Goal: Task Accomplishment & Management: Manage account settings

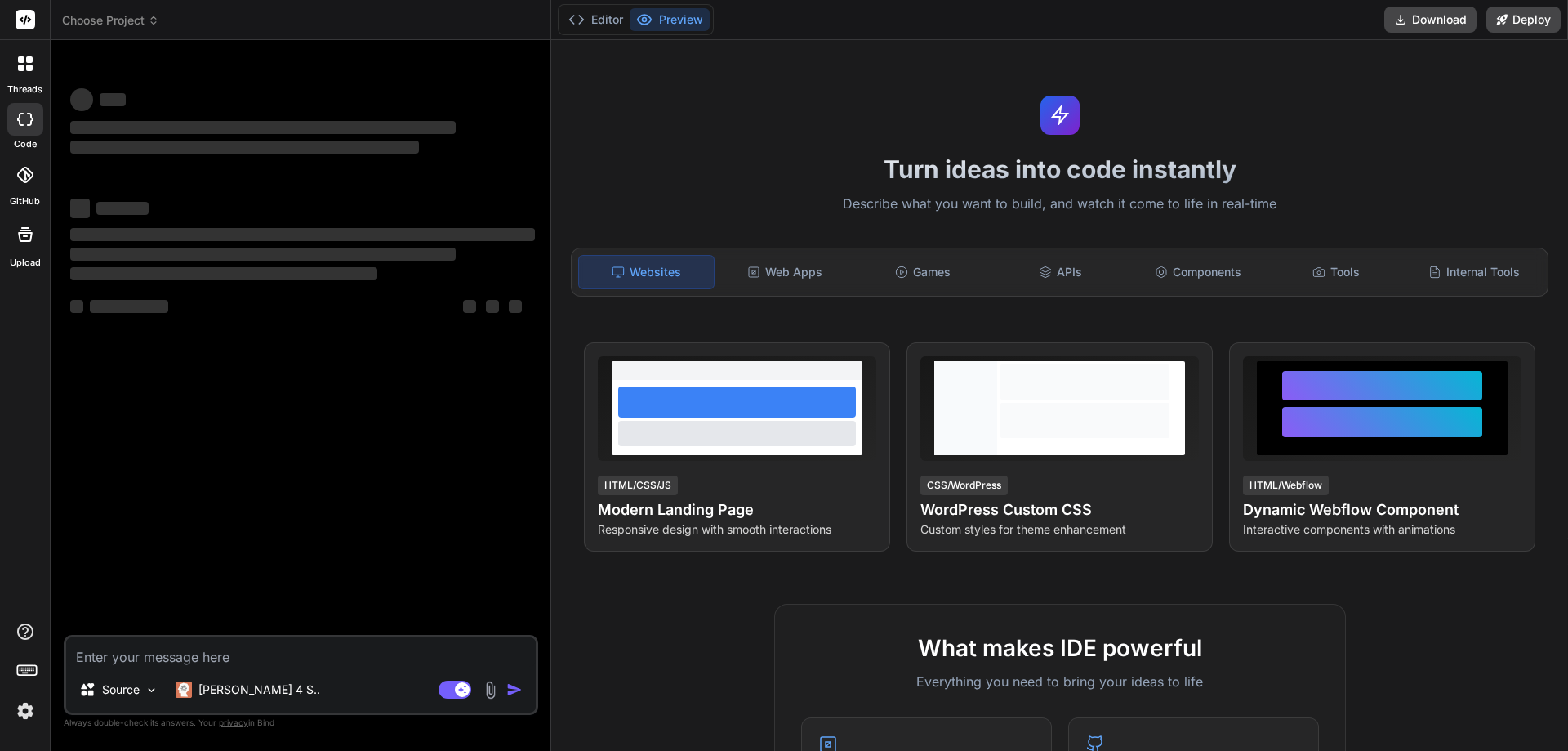
type textarea "x"
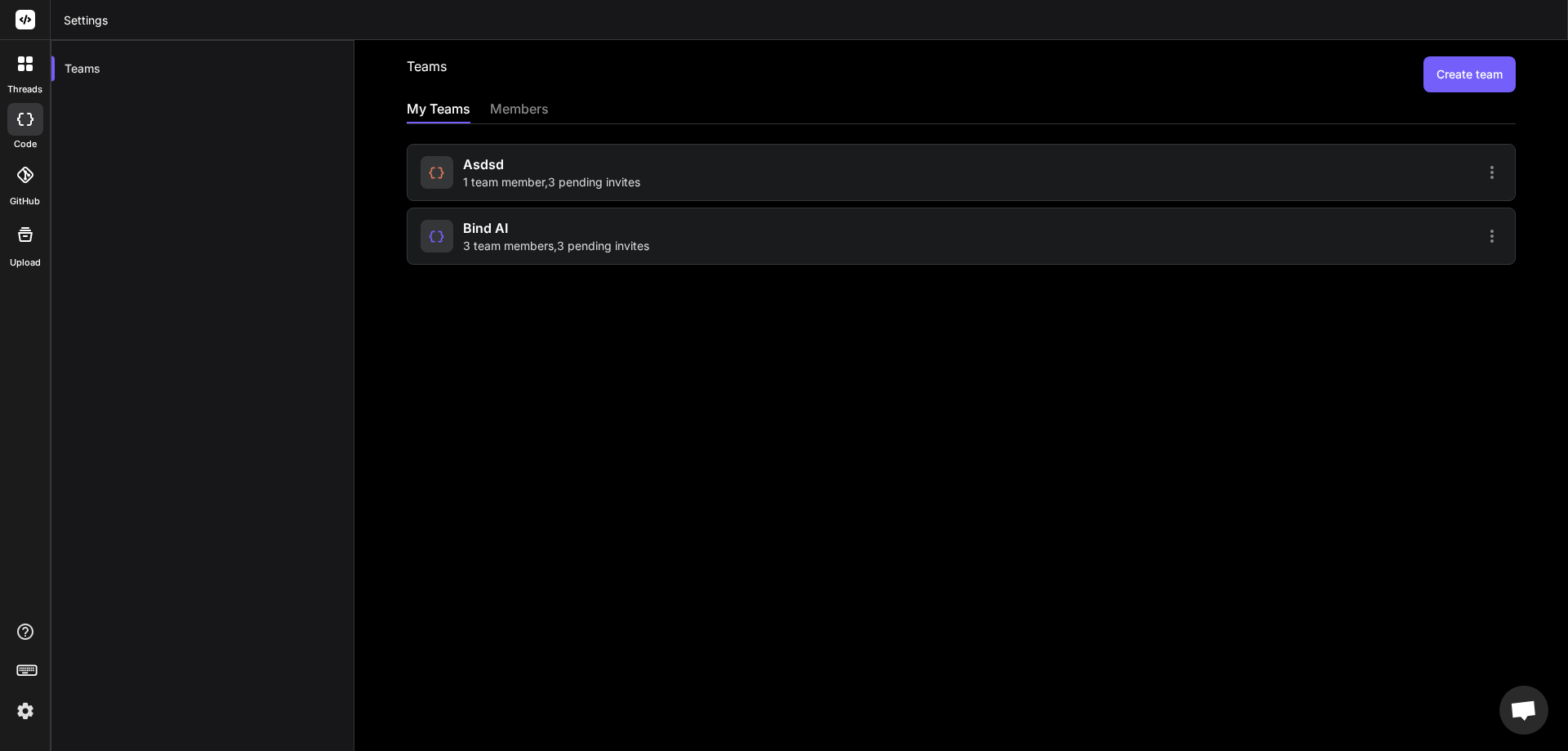
click at [620, 244] on span "3 team members , 3 pending invites" at bounding box center [556, 246] width 186 height 16
click at [557, 238] on span "3 team members , 3 pending invites" at bounding box center [556, 246] width 186 height 16
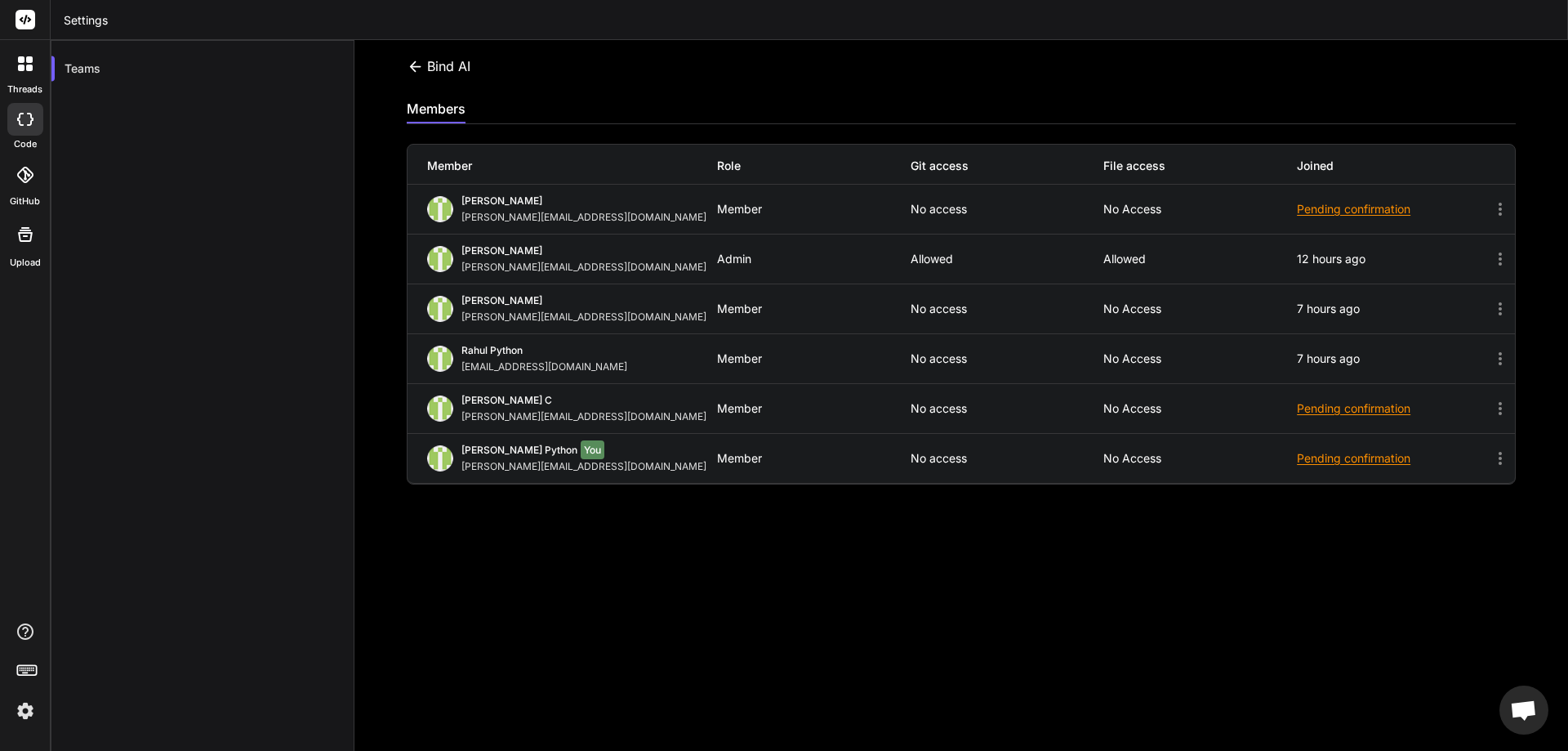
click at [605, 90] on div "Bind AI Invite members" at bounding box center [961, 74] width 1109 height 36
drag, startPoint x: 1357, startPoint y: 95, endPoint x: 1525, endPoint y: 86, distance: 168.2
click at [1395, 91] on div "Bind AI Invite members members Member Role Git access File access Joined Shefal…" at bounding box center [961, 395] width 1214 height 711
drag, startPoint x: 1327, startPoint y: 79, endPoint x: 1353, endPoint y: 79, distance: 26.0
click at [1334, 80] on div "Bind AI Invite members" at bounding box center [961, 74] width 1109 height 36
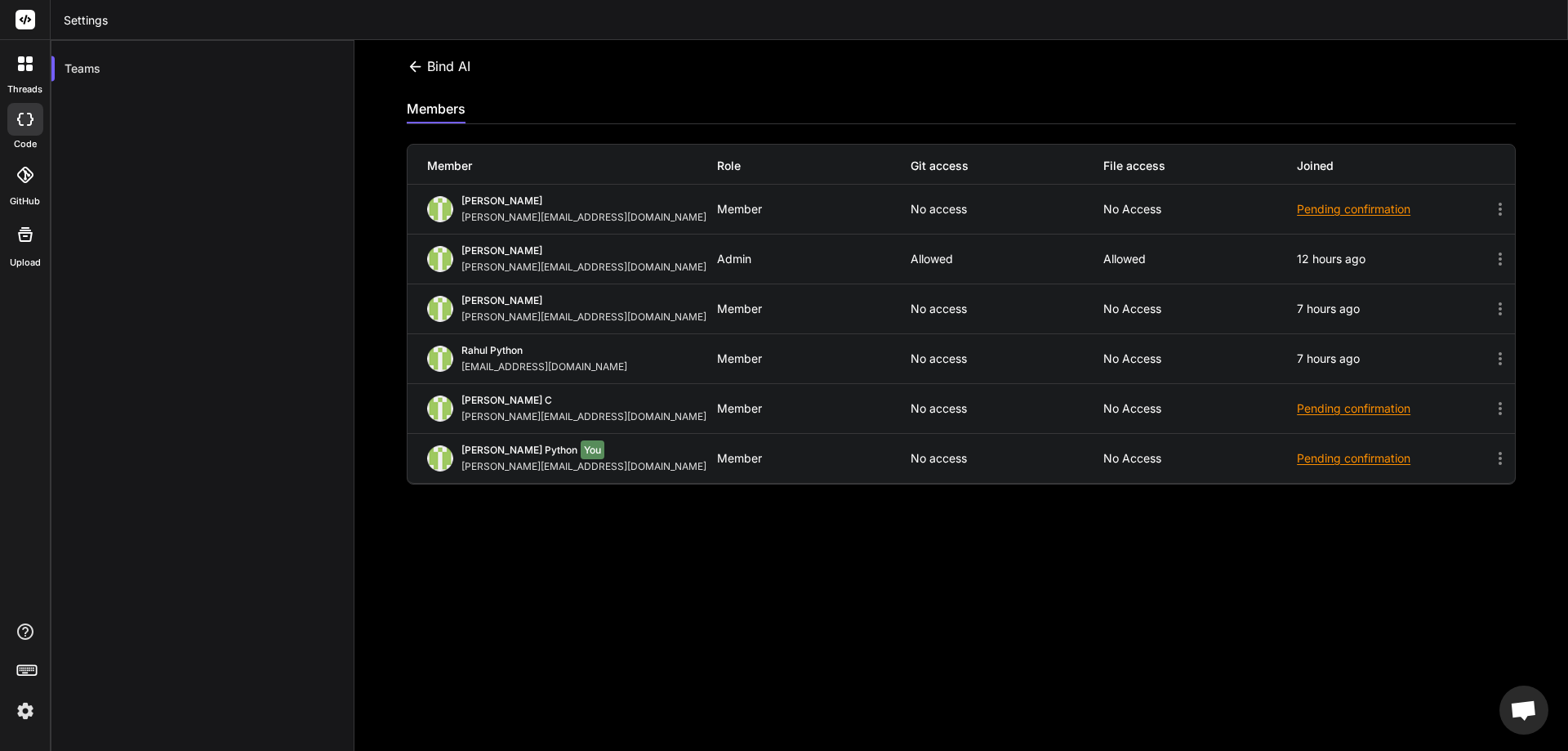
click at [1325, 211] on div "Pending confirmation" at bounding box center [1395, 209] width 194 height 16
click at [1328, 407] on div "Pending confirmation" at bounding box center [1395, 408] width 194 height 16
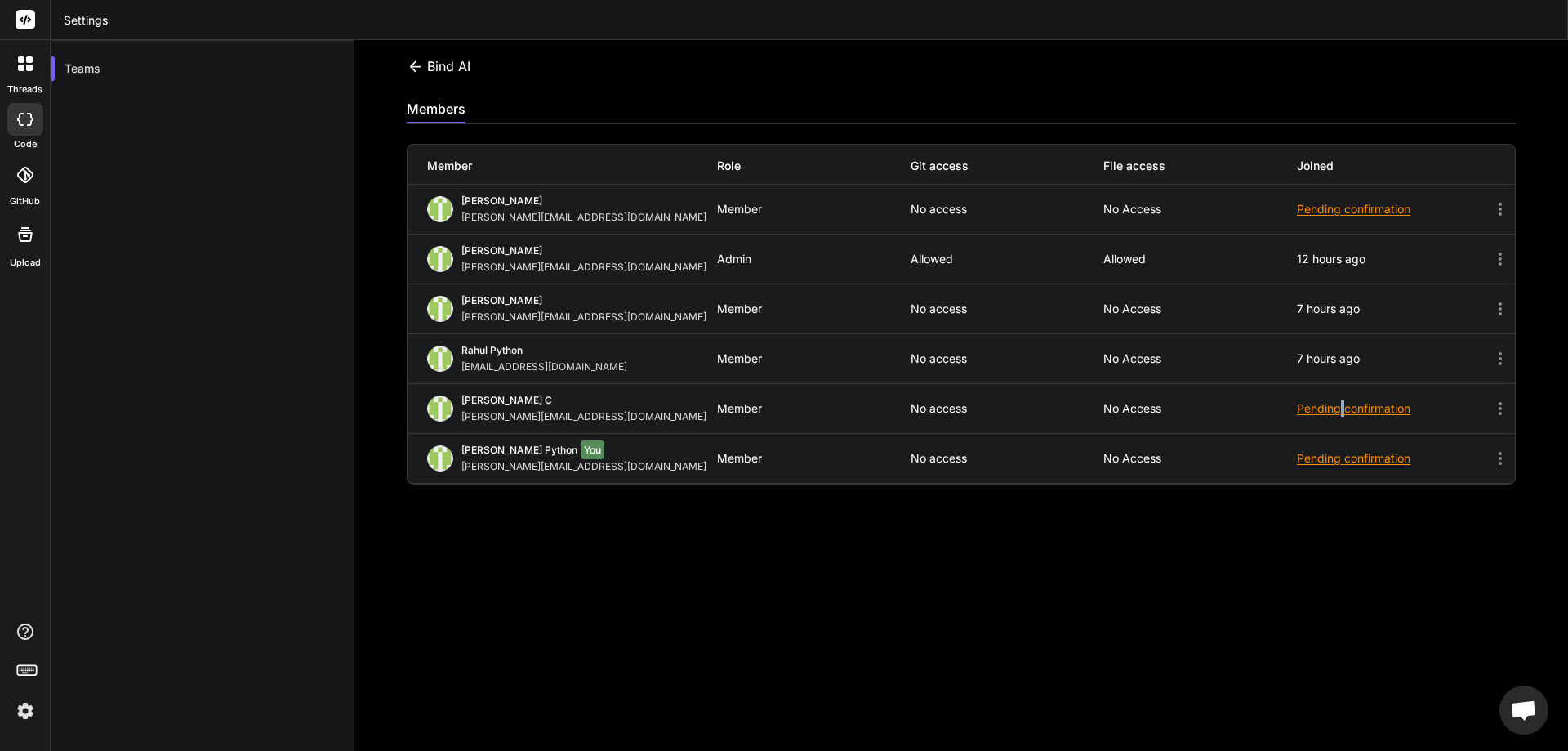
click at [1328, 407] on div "Pending confirmation" at bounding box center [1395, 408] width 194 height 16
click at [1491, 362] on icon at bounding box center [1500, 359] width 20 height 20
click at [995, 633] on div "Bind AI Invite members members Member Role Git access File access Joined Shefal…" at bounding box center [961, 395] width 1214 height 711
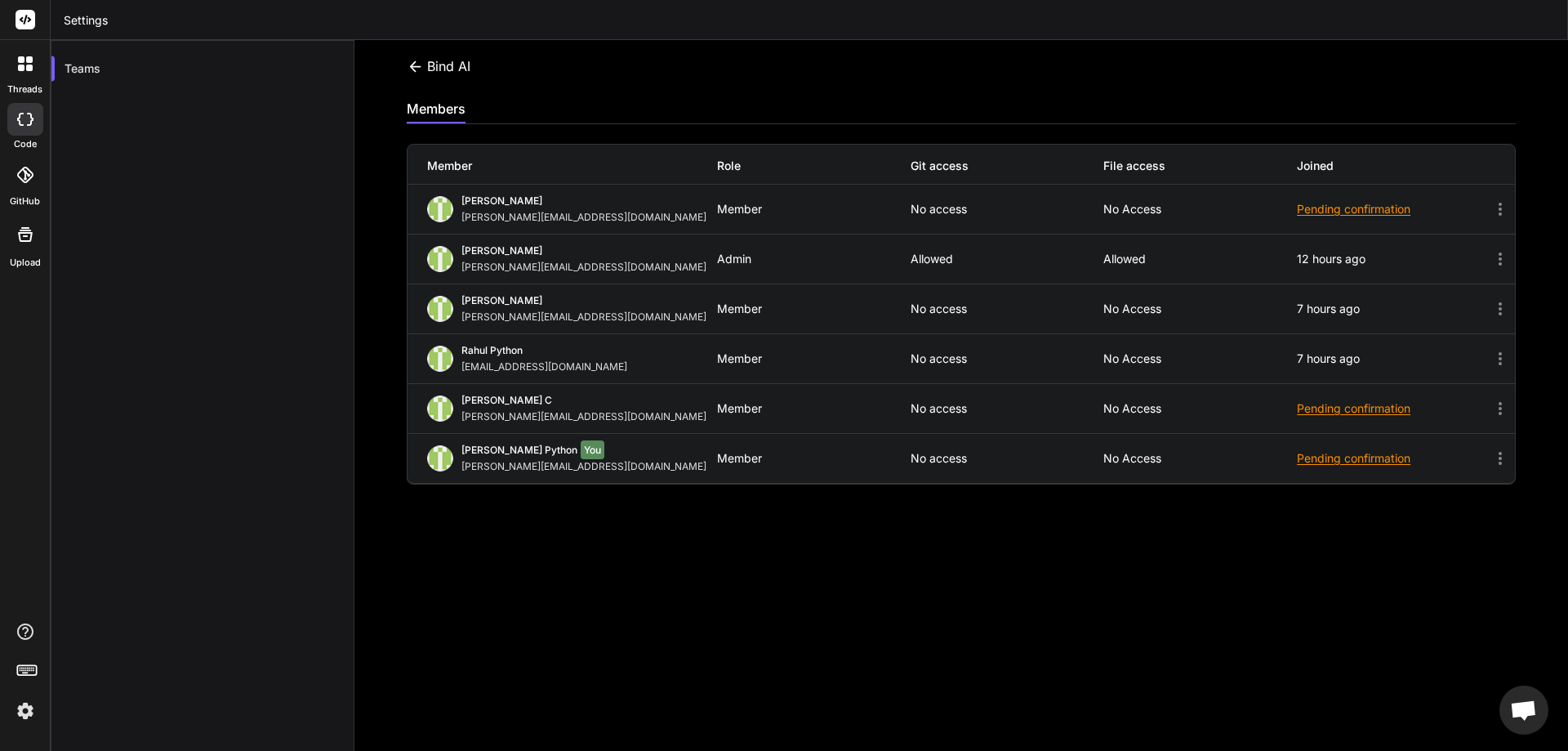
click at [433, 65] on div "Bind AI" at bounding box center [438, 66] width 64 height 20
click at [418, 61] on icon at bounding box center [414, 66] width 17 height 17
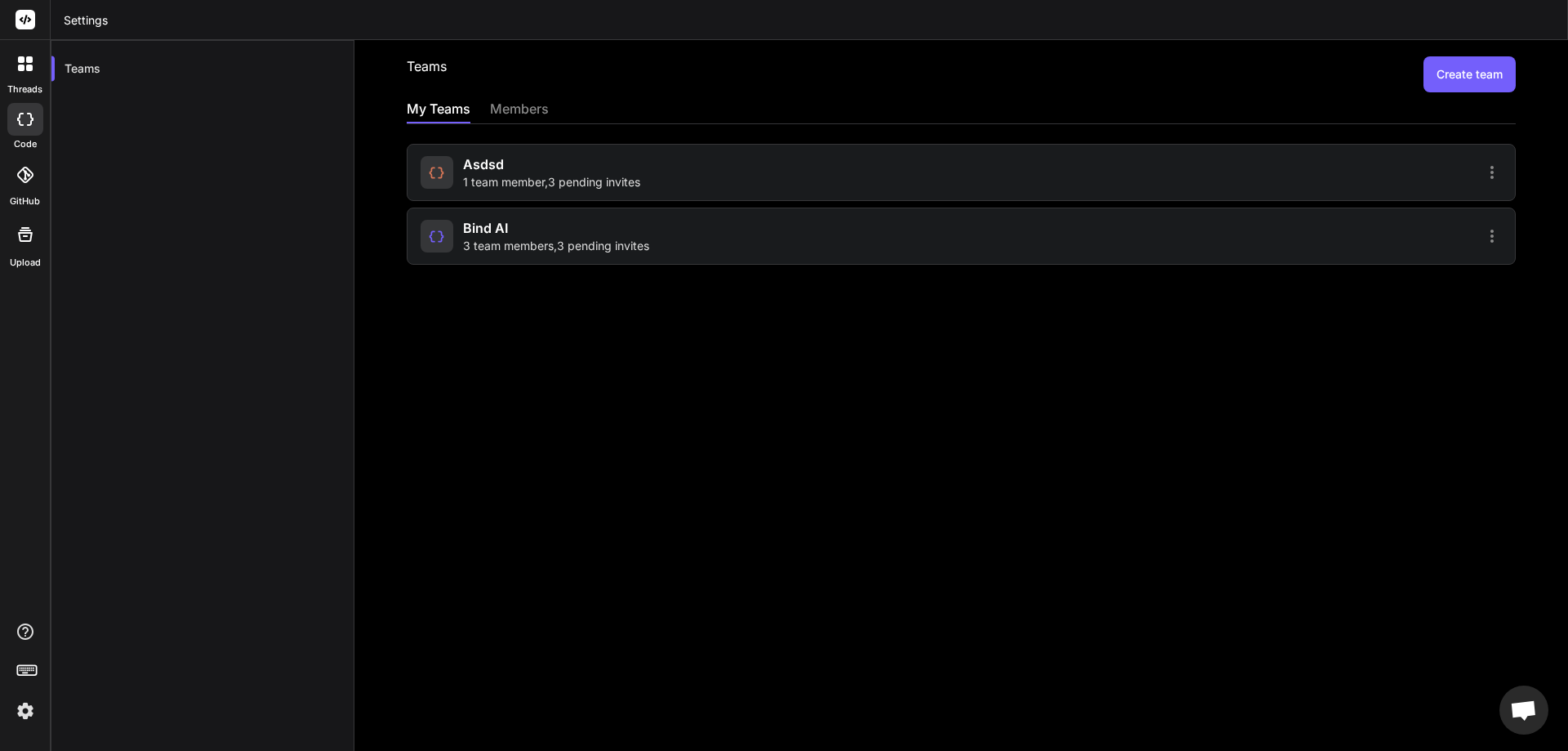
click at [549, 160] on div "asdsd 1 team member , 3 pending invites" at bounding box center [551, 173] width 177 height 36
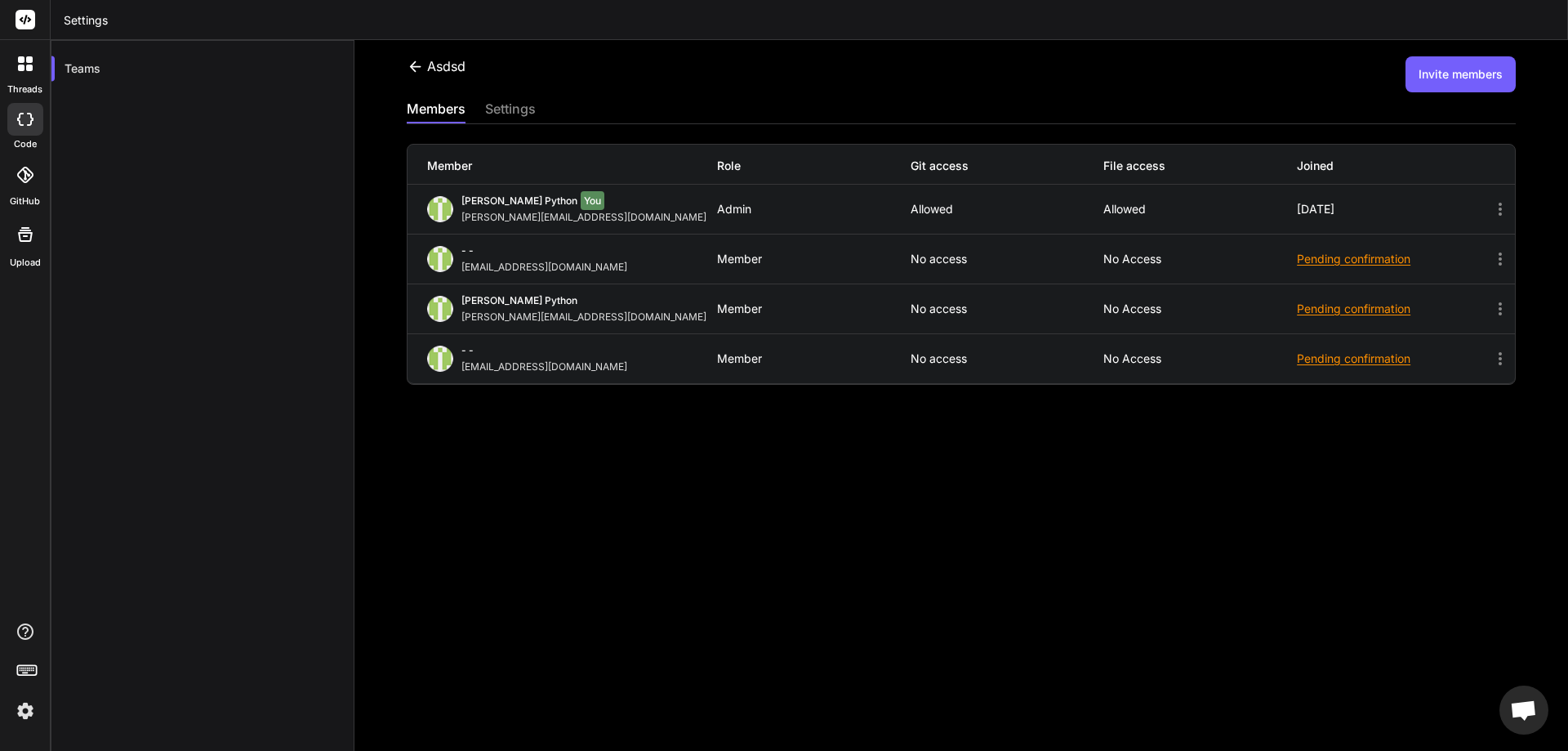
click at [419, 61] on icon at bounding box center [414, 66] width 17 height 17
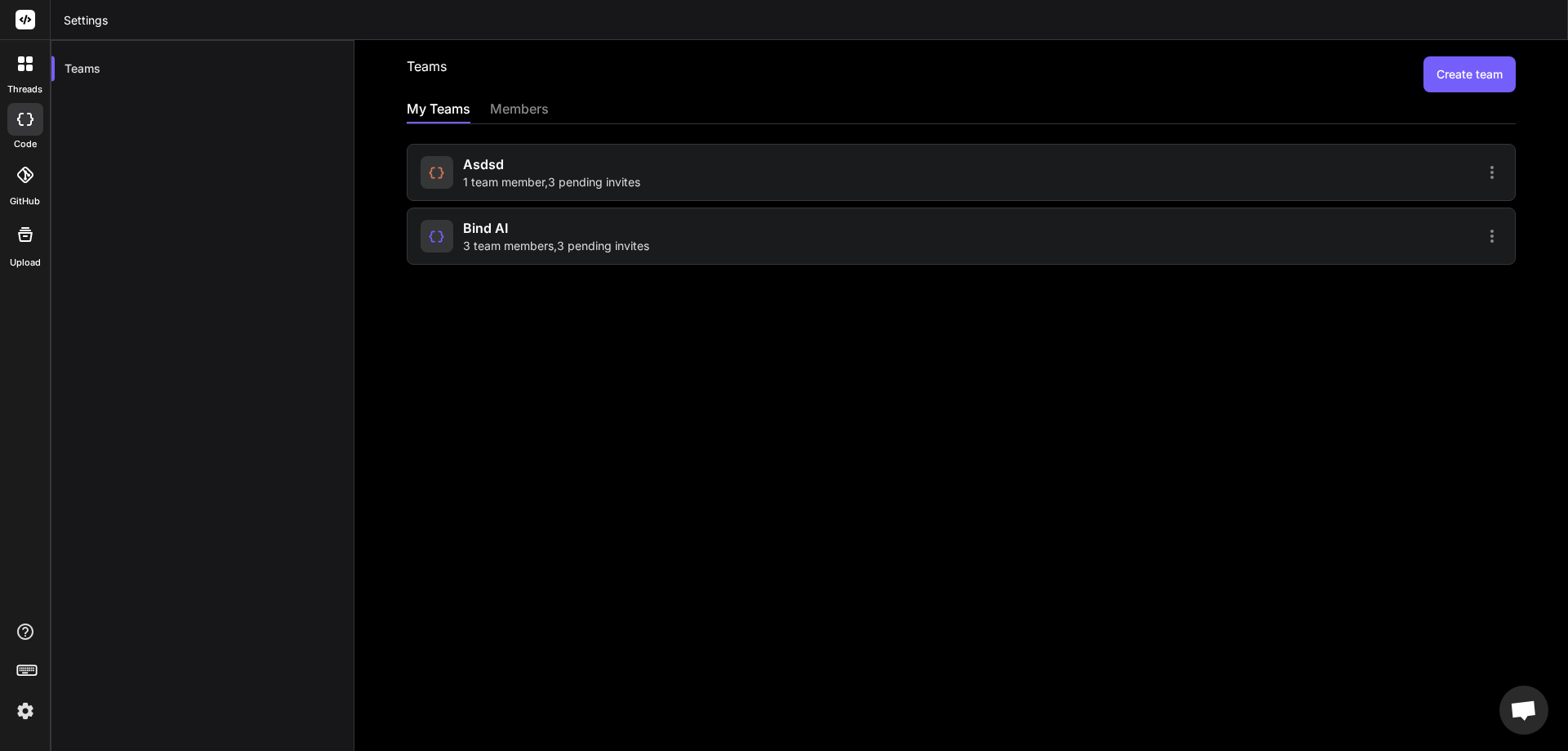
click at [531, 220] on div "Bind AI 3 team members , 3 pending invites" at bounding box center [556, 236] width 186 height 36
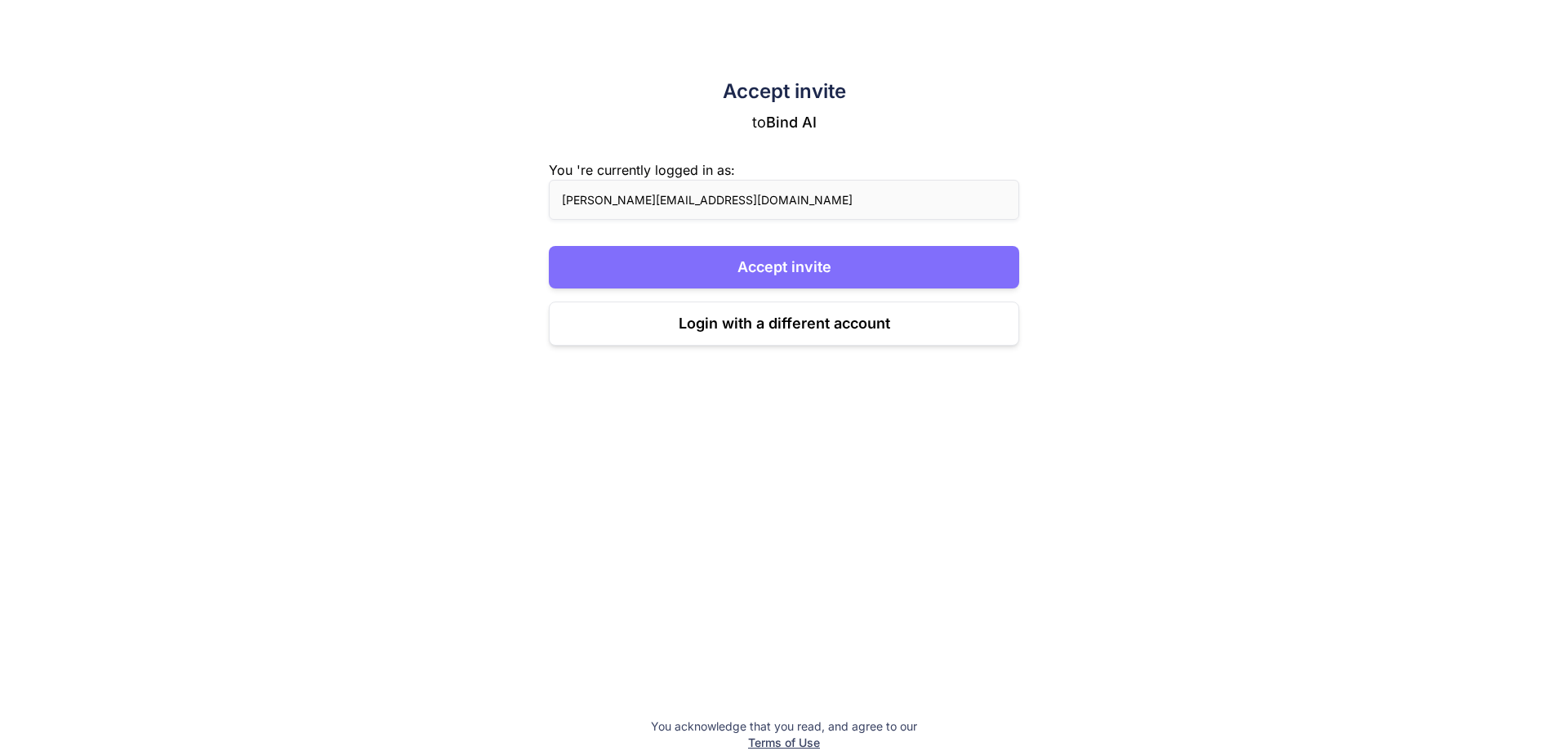
click at [729, 268] on button "Accept invite" at bounding box center [784, 267] width 470 height 43
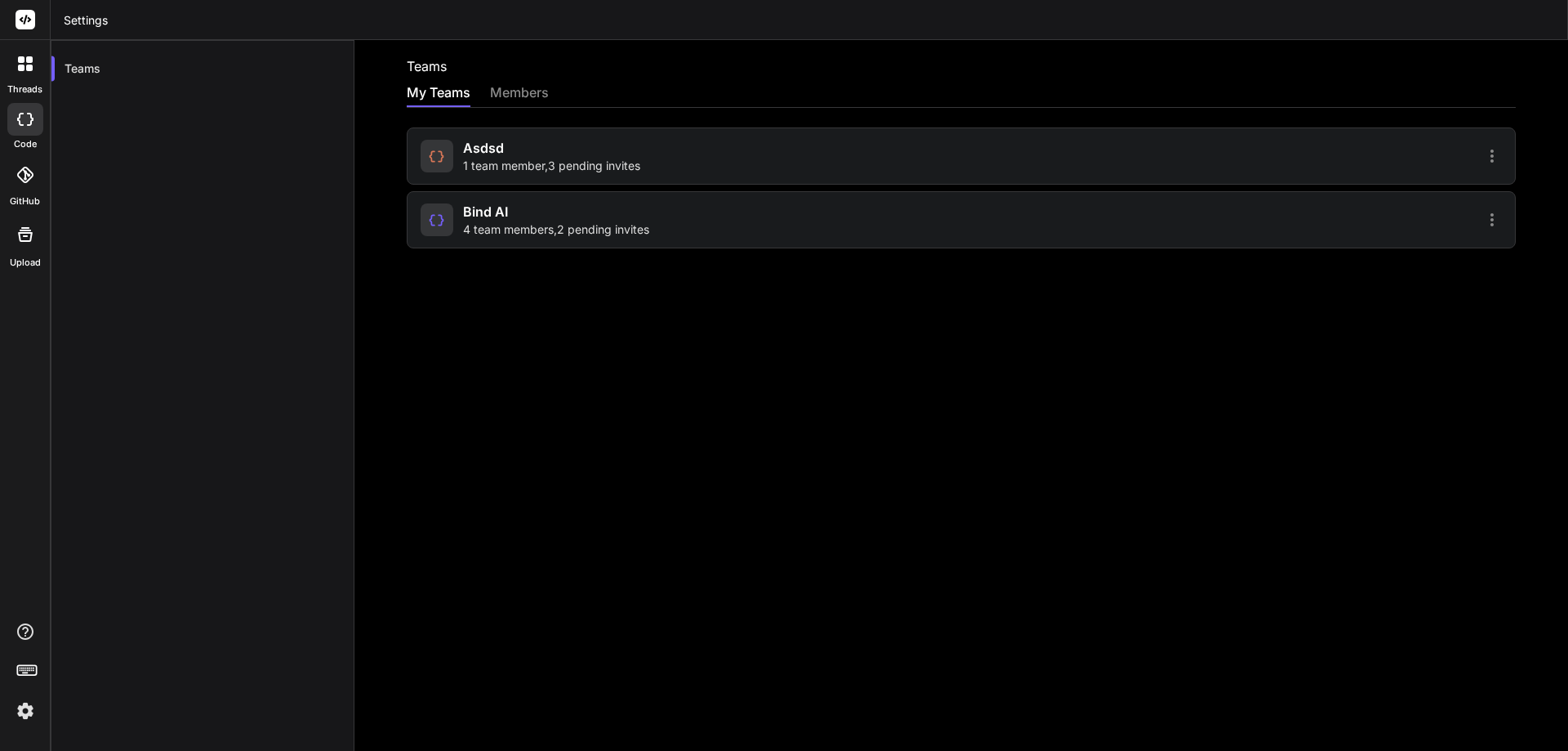
click at [527, 188] on div "asdsd 1 team member , 3 pending invites Bind AI 4 team members , 2 pending invi…" at bounding box center [961, 188] width 1109 height 121
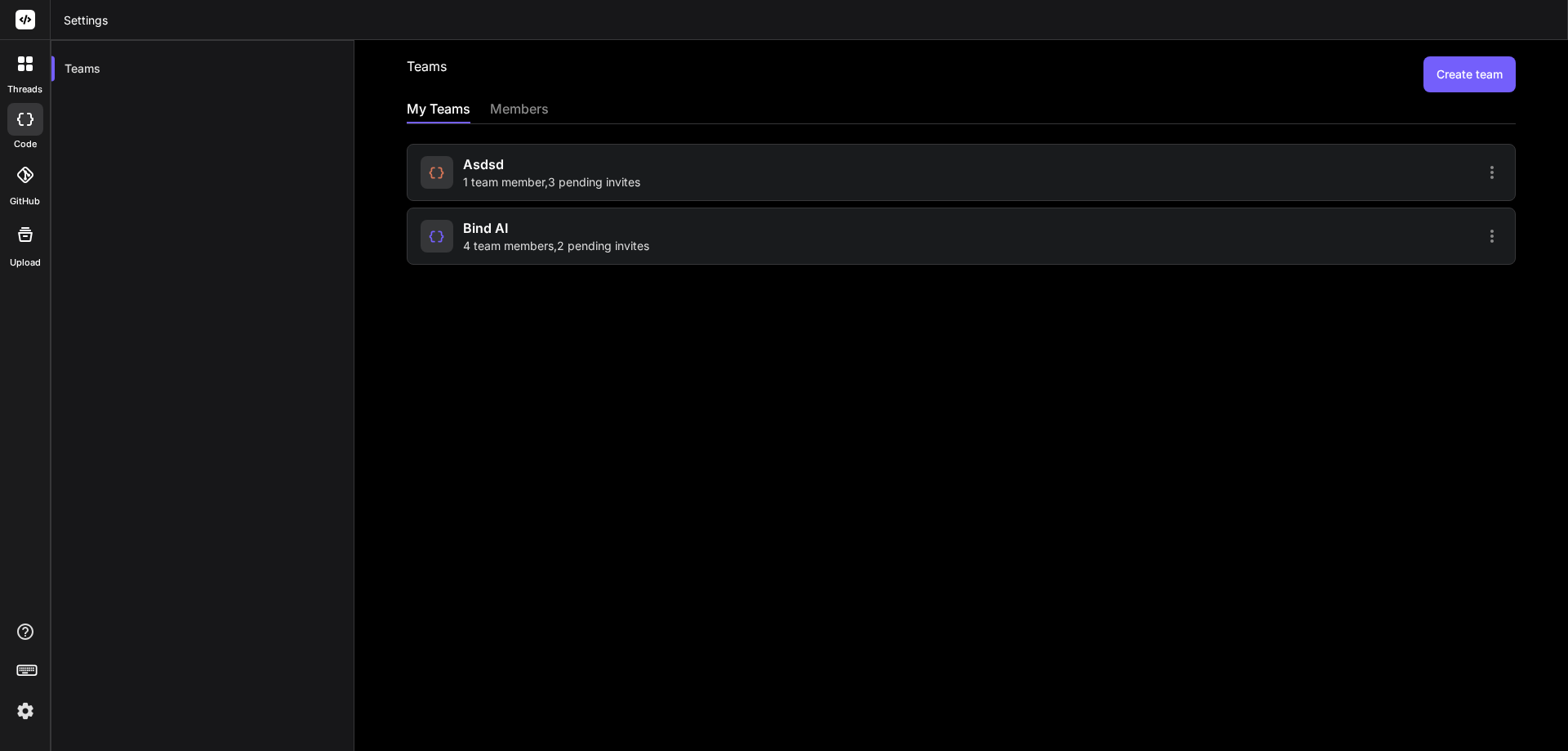
click at [519, 230] on div "Bind AI 4 team members , 2 pending invites" at bounding box center [556, 236] width 186 height 36
